Goal: Transaction & Acquisition: Download file/media

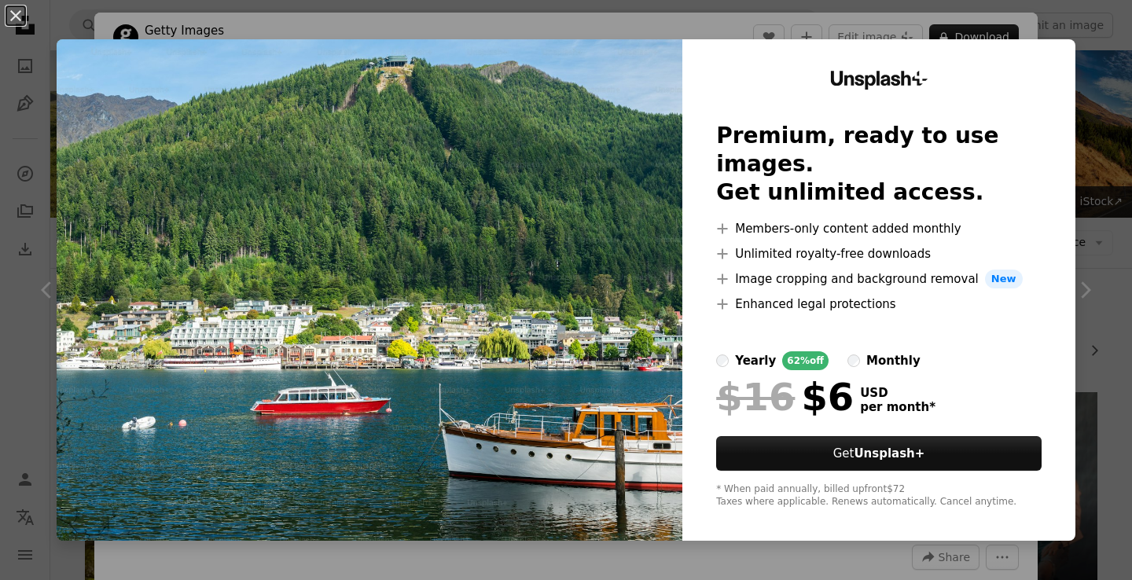
scroll to position [938, 0]
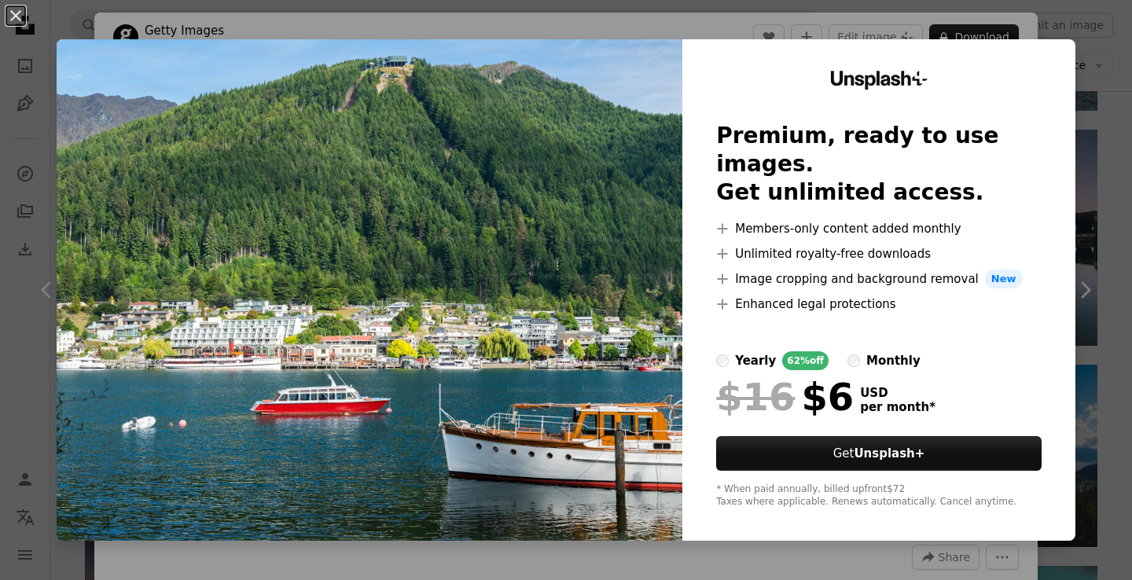
click at [427, 328] on img at bounding box center [370, 289] width 626 height 501
click at [13, 16] on button "An X shape" at bounding box center [15, 15] width 19 height 19
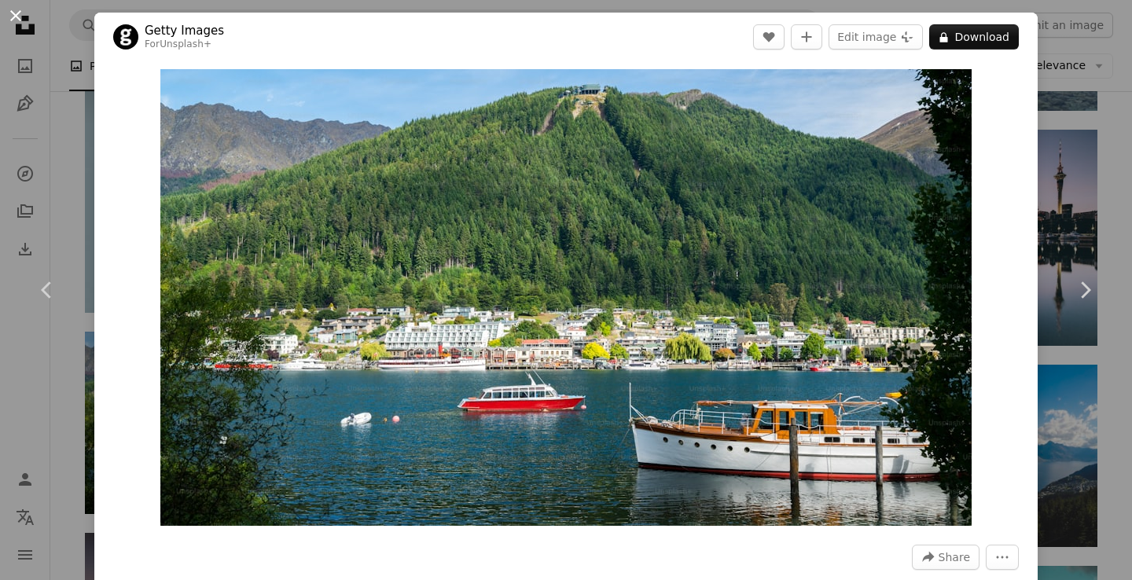
click at [16, 13] on button "An X shape" at bounding box center [15, 15] width 19 height 19
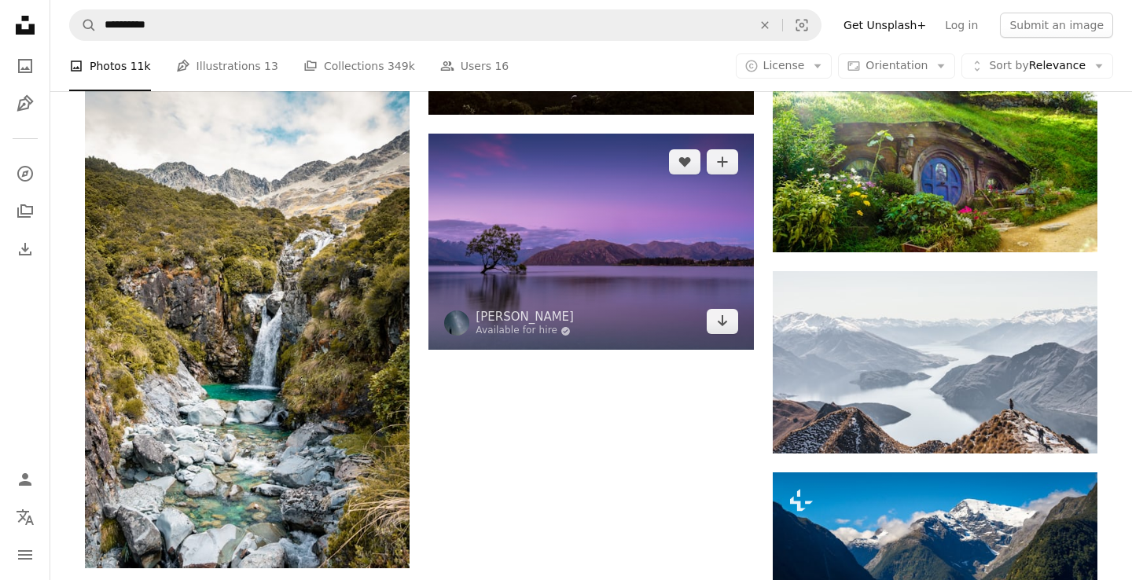
scroll to position [1639, 0]
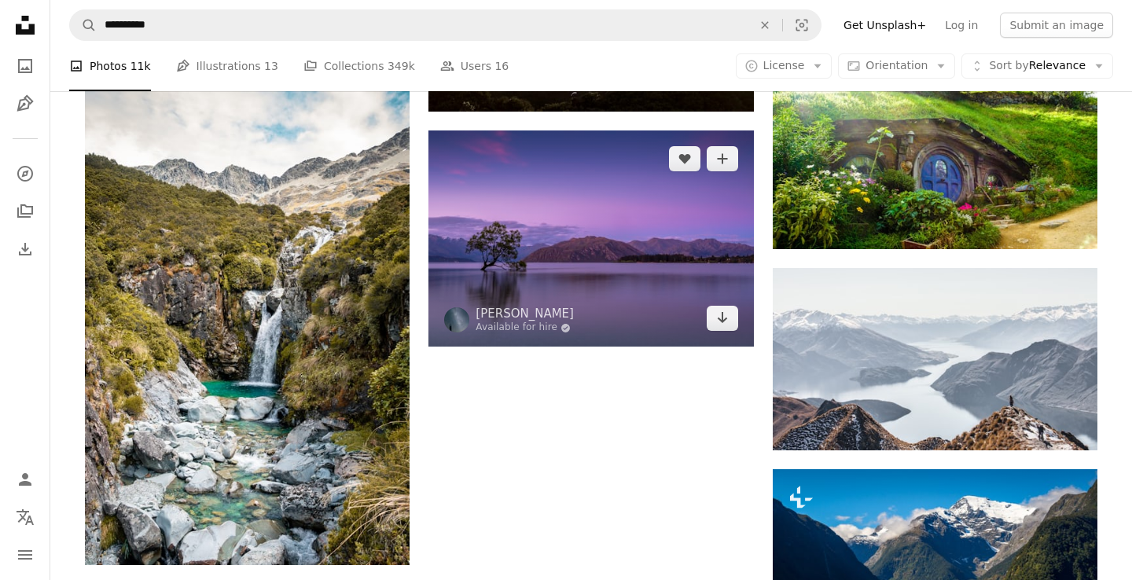
click at [663, 270] on img at bounding box center [590, 238] width 325 height 216
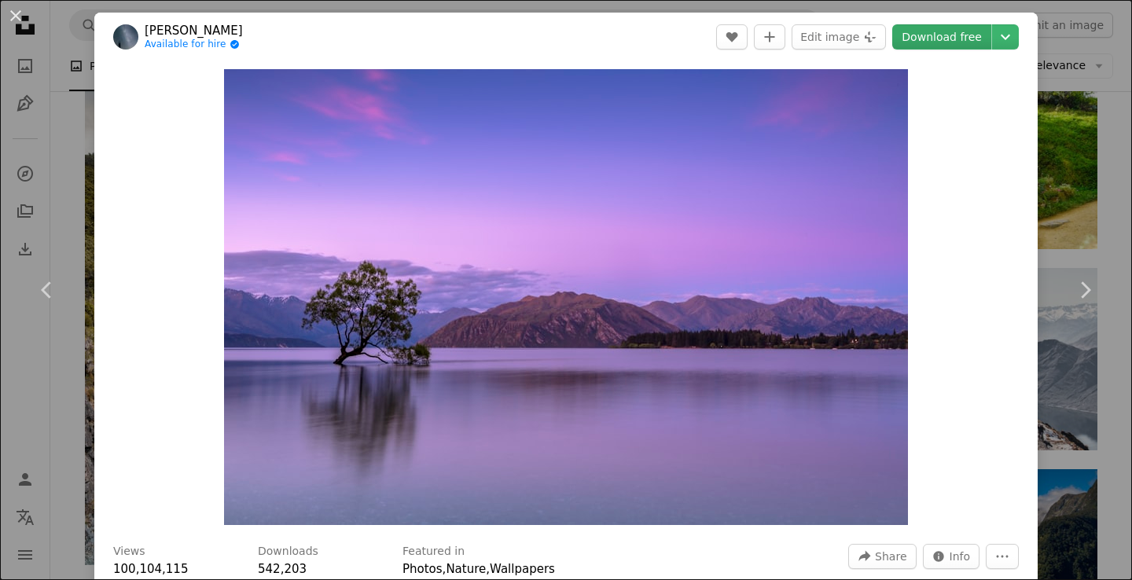
click at [958, 35] on link "Download free" at bounding box center [941, 36] width 99 height 25
